Goal: Register for event/course

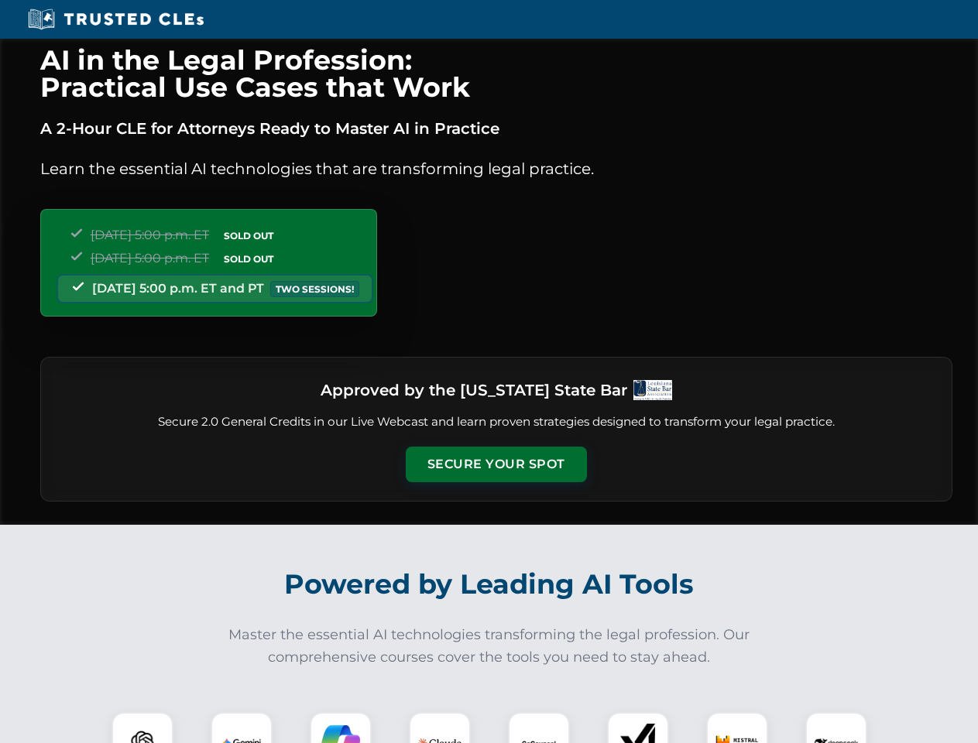
click at [495, 464] on button "Secure Your Spot" at bounding box center [496, 465] width 181 height 36
click at [142, 728] on img at bounding box center [142, 743] width 45 height 45
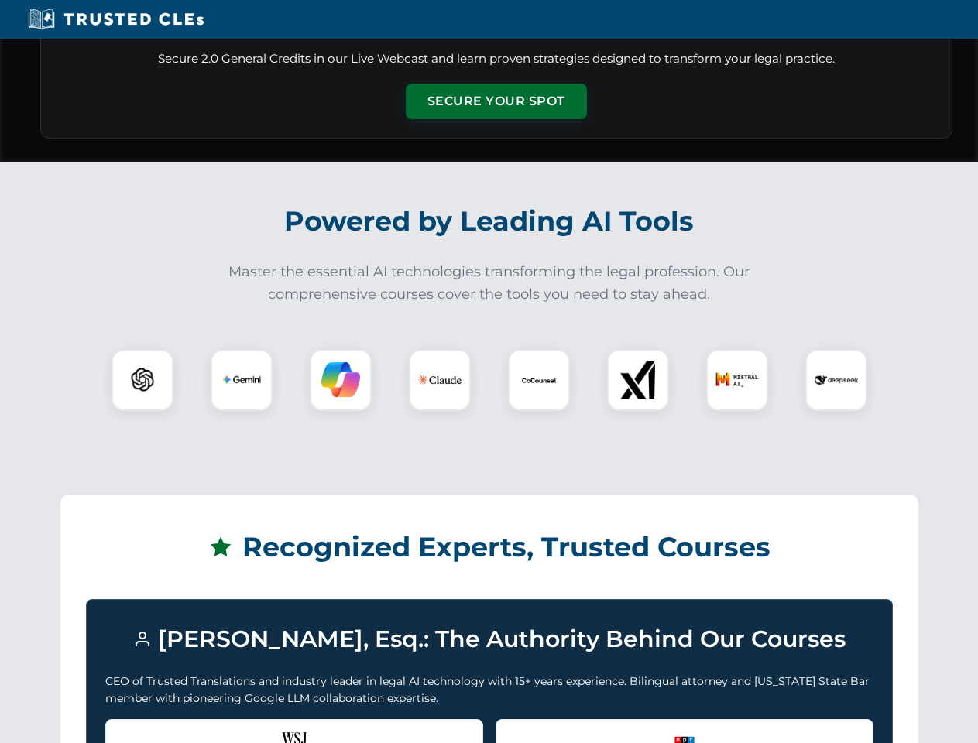
click at [242, 728] on div "Recognized by the WSJ [PERSON_NAME] was featured for his expertise in AI legal …" at bounding box center [294, 750] width 378 height 62
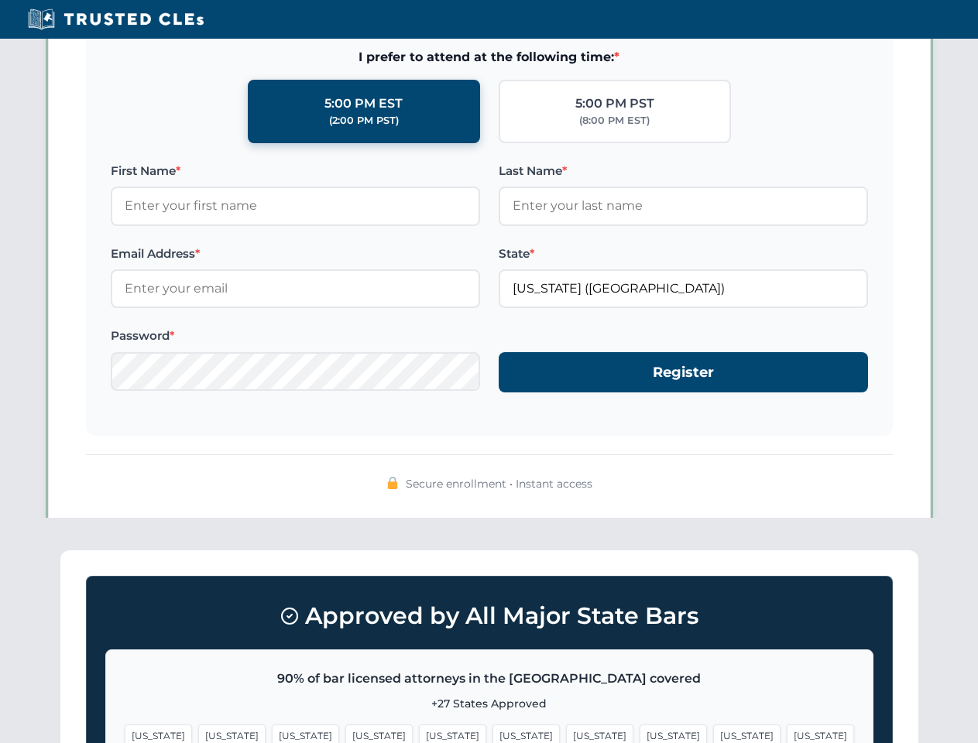
click at [566, 728] on span "[US_STATE]" at bounding box center [599, 736] width 67 height 22
click at [713, 728] on span "[US_STATE]" at bounding box center [746, 736] width 67 height 22
